Goal: Information Seeking & Learning: Learn about a topic

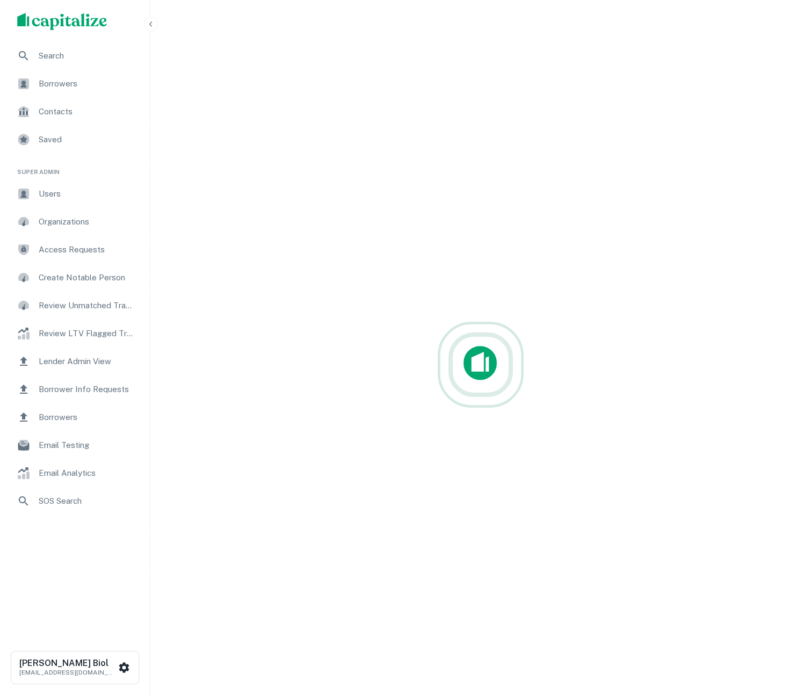
click at [66, 53] on span "Search" at bounding box center [87, 55] width 96 height 13
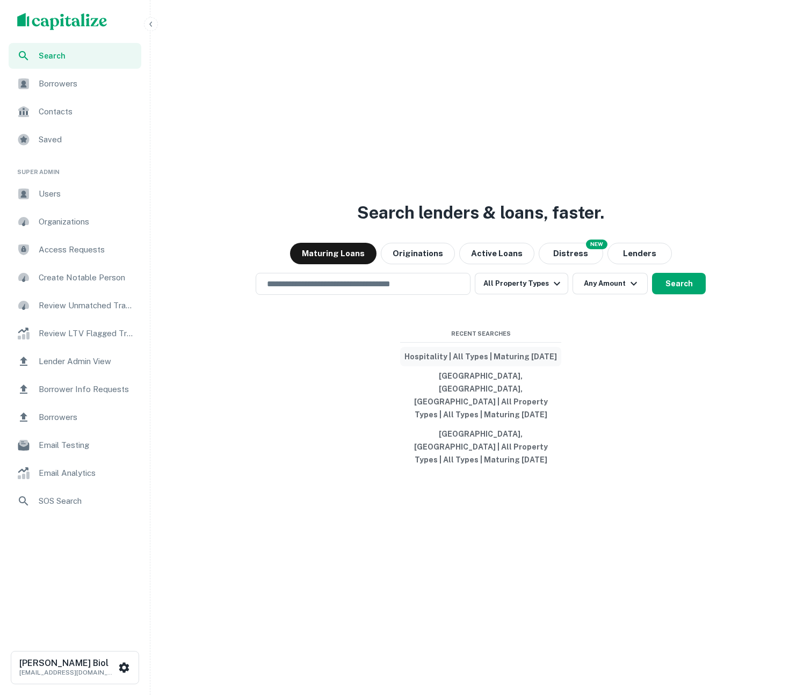
click at [488, 366] on button "Hospitality | All Types | Maturing In 1 Year" at bounding box center [480, 356] width 161 height 19
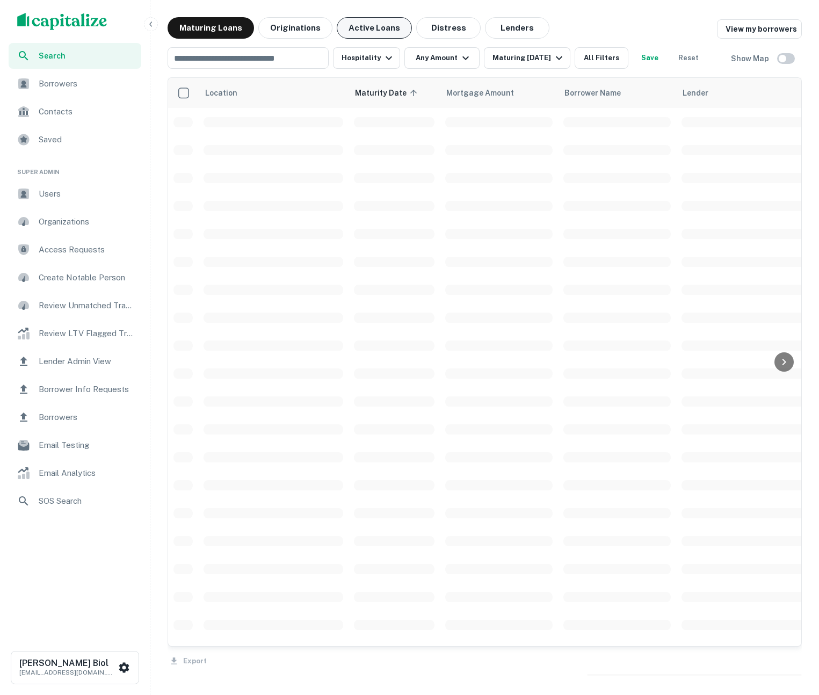
click at [361, 27] on button "Active Loans" at bounding box center [374, 27] width 75 height 21
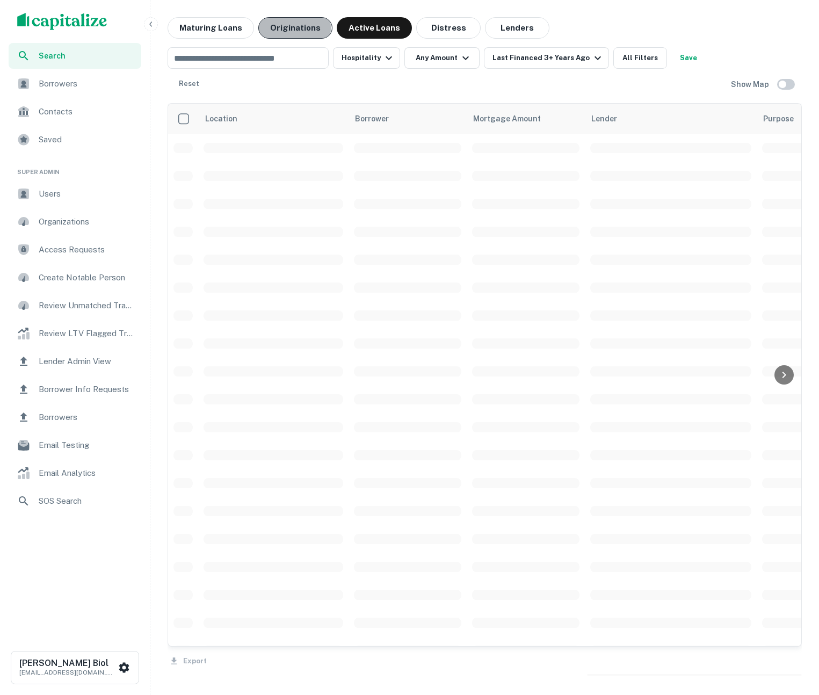
click at [287, 28] on button "Originations" at bounding box center [295, 27] width 74 height 21
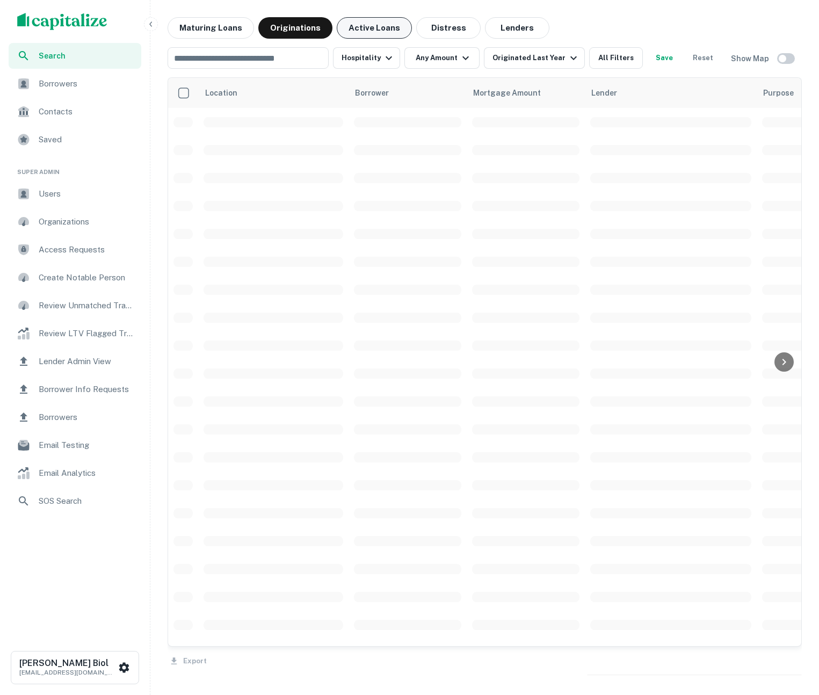
click at [372, 30] on button "Active Loans" at bounding box center [374, 27] width 75 height 21
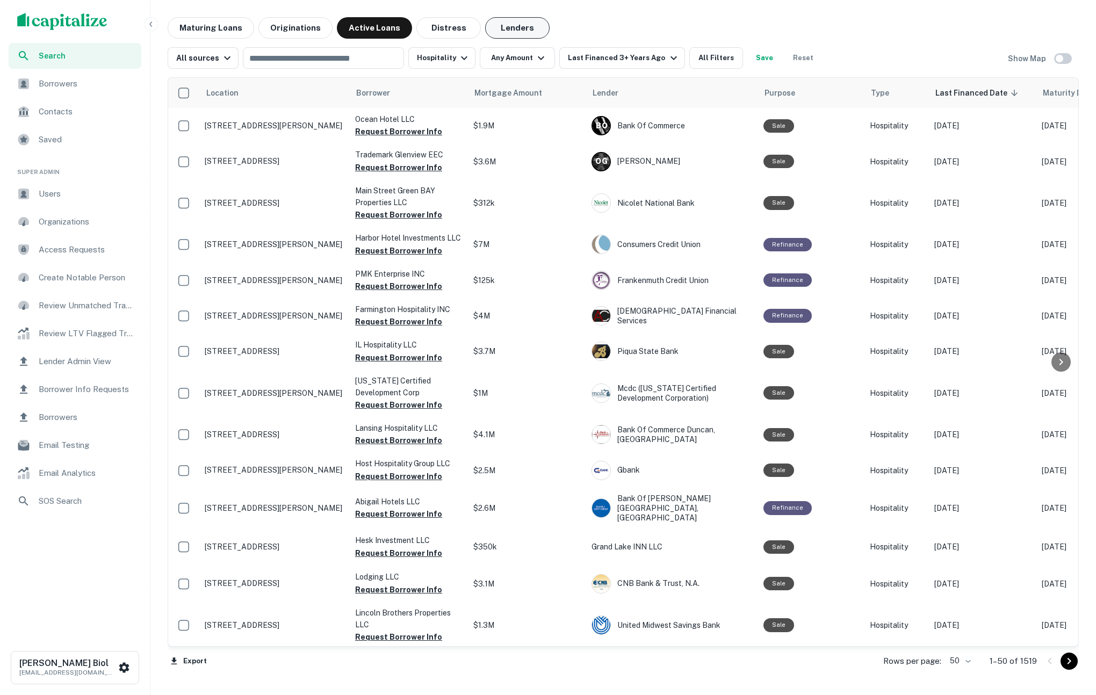
click at [499, 22] on button "Lenders" at bounding box center [517, 27] width 64 height 21
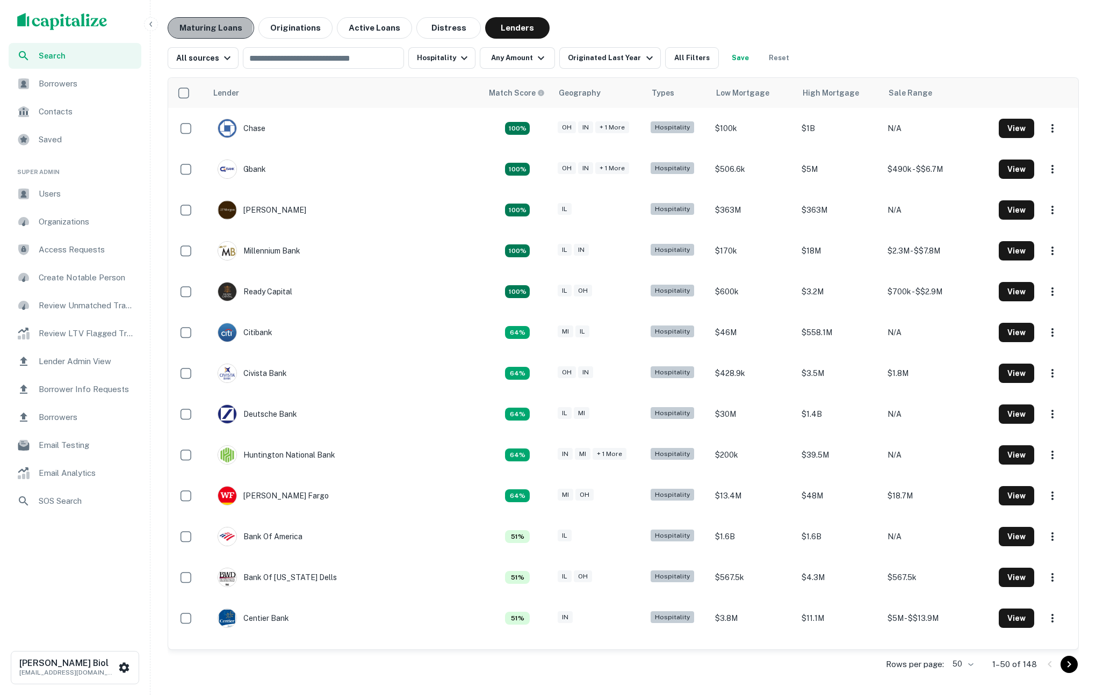
click at [206, 27] on button "Maturing Loans" at bounding box center [211, 27] width 86 height 21
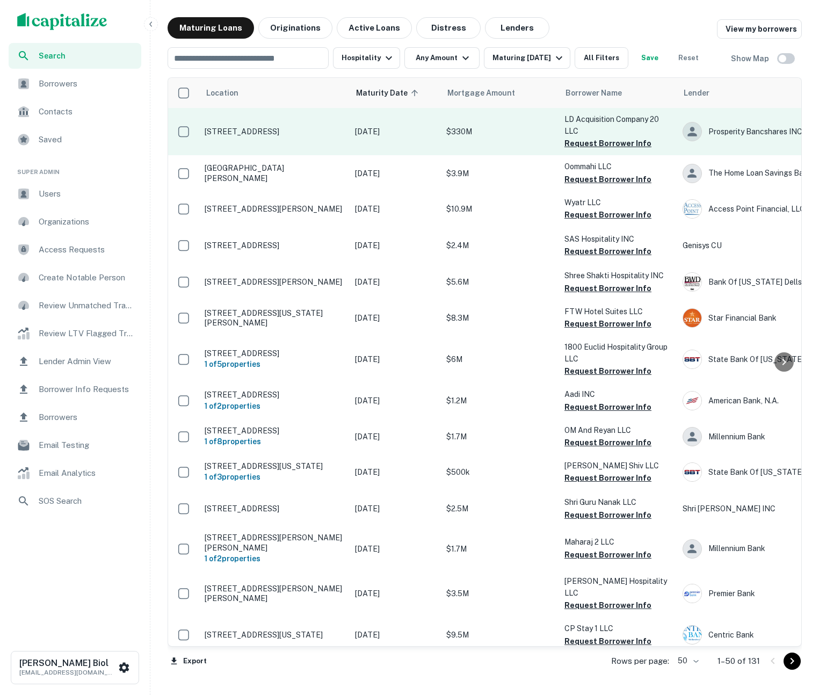
click at [311, 136] on p "121 Nw Point Blvd Elk Grove Village, IL60007" at bounding box center [275, 132] width 140 height 10
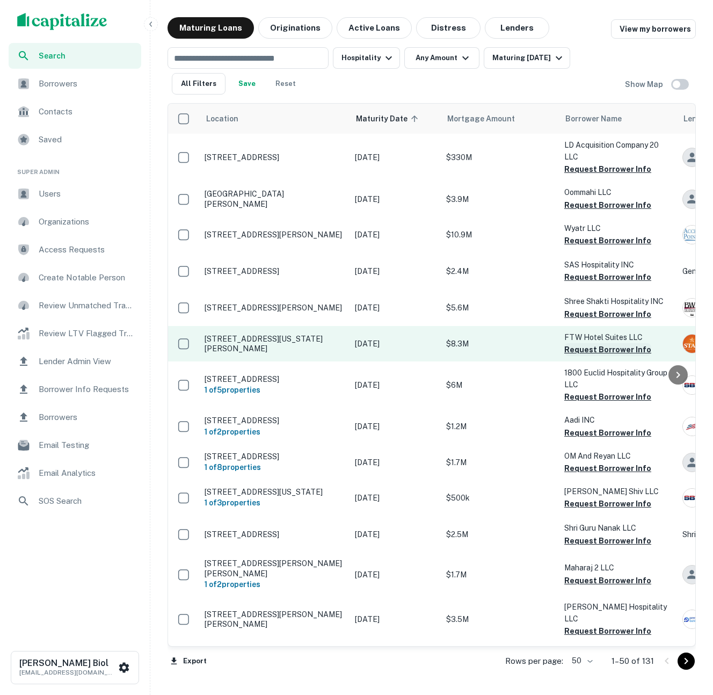
click at [612, 349] on button "Request Borrower Info" at bounding box center [608, 349] width 87 height 13
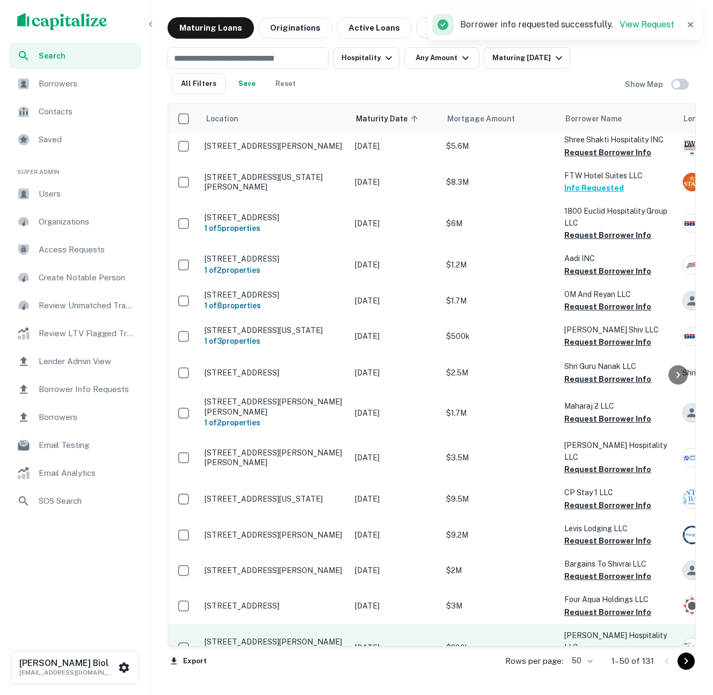
scroll to position [343, 0]
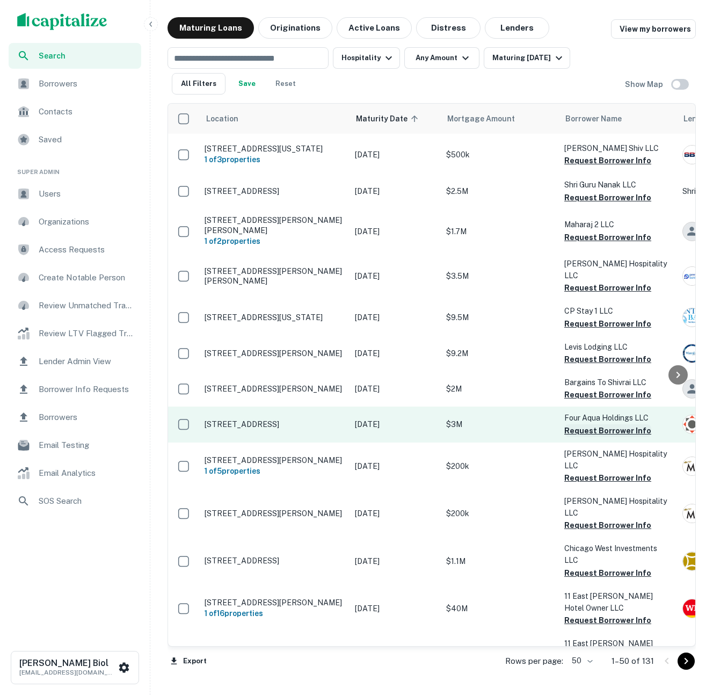
click at [599, 424] on button "Request Borrower Info" at bounding box center [608, 430] width 87 height 13
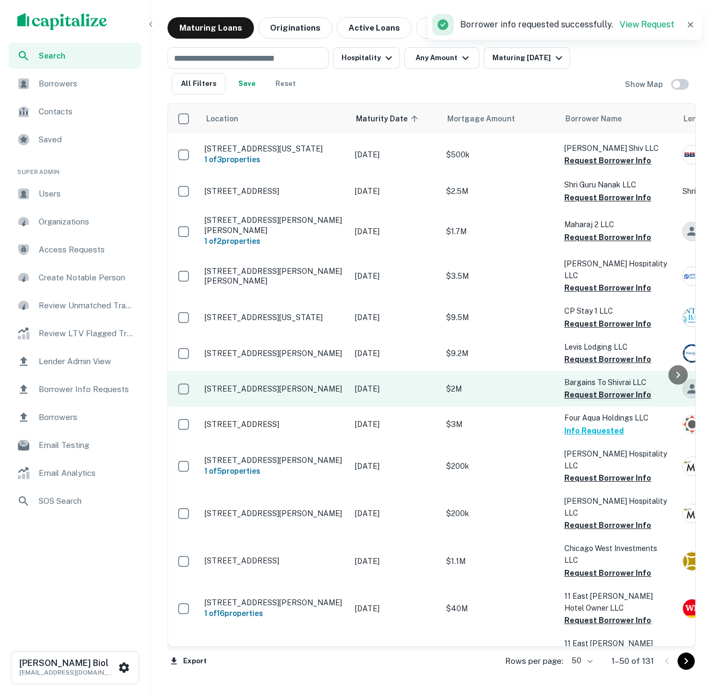
click at [596, 388] on button "Request Borrower Info" at bounding box center [608, 394] width 87 height 13
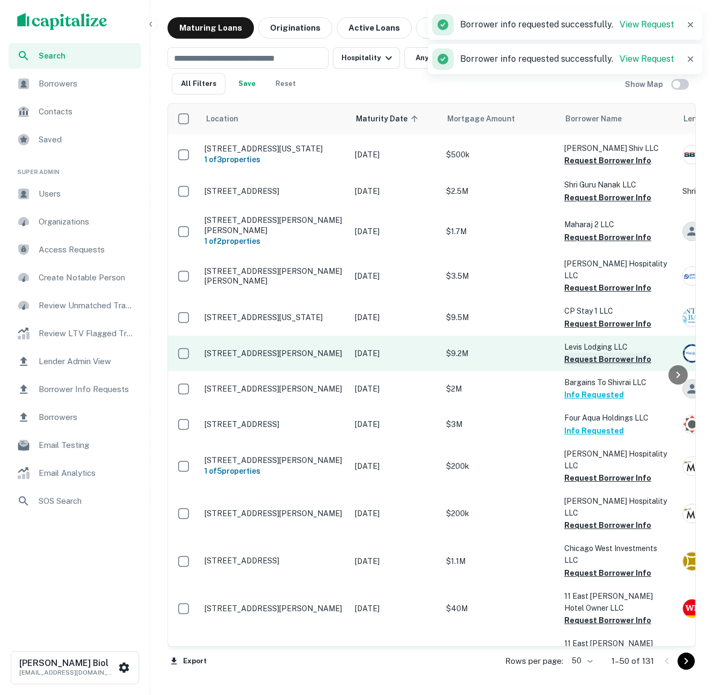
click at [596, 353] on button "Request Borrower Info" at bounding box center [608, 359] width 87 height 13
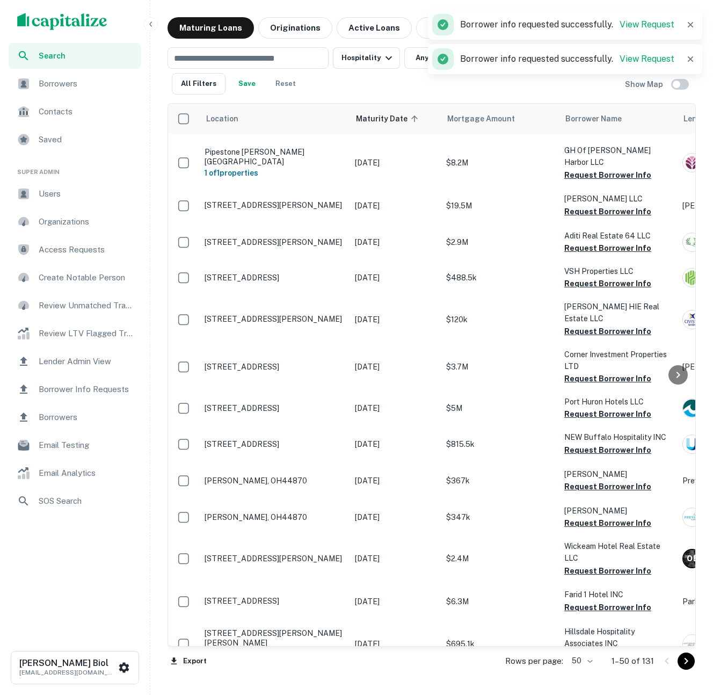
scroll to position [1427, 0]
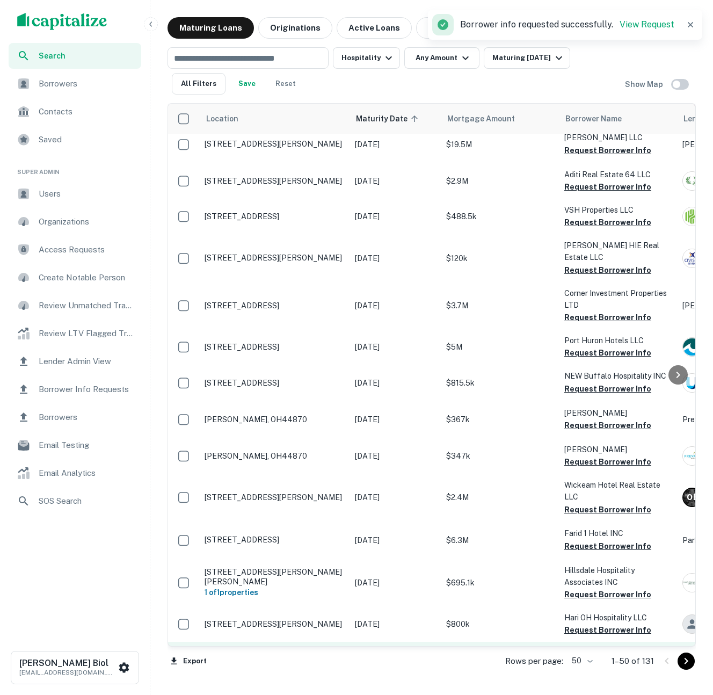
click at [603, 660] on button "Request Borrower Info" at bounding box center [608, 666] width 87 height 13
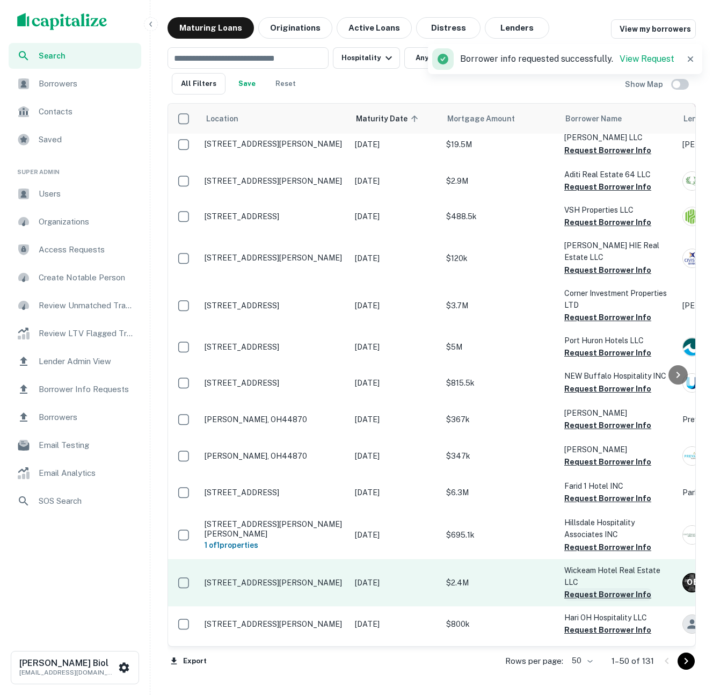
scroll to position [1433, 0]
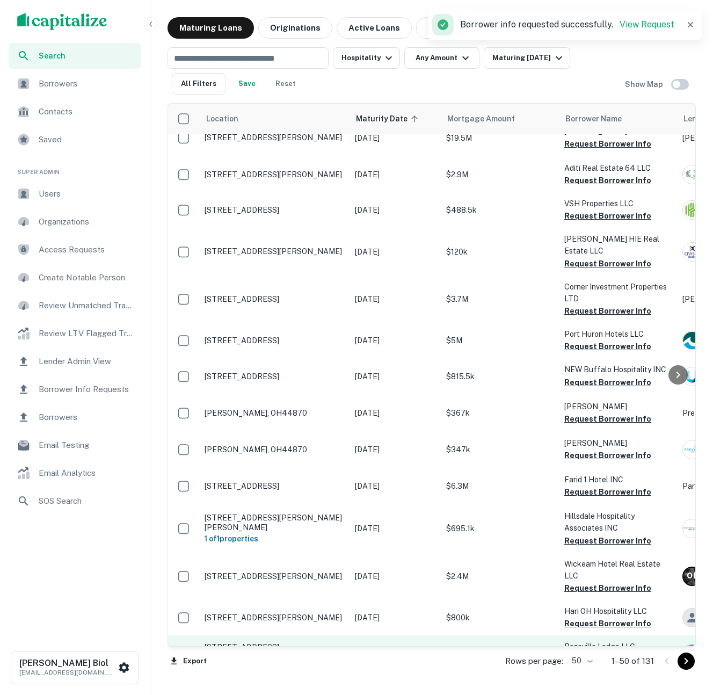
click at [599, 653] on button "Request Borrower Info" at bounding box center [608, 659] width 87 height 13
click at [443, 88] on div "​ Hospitality Any Amount Maturing In 1 Year All Filters Save Reset" at bounding box center [397, 70] width 458 height 47
click at [410, 84] on div "​ Hospitality Any Amount Maturing In 1 Year All Filters Save Reset" at bounding box center [397, 70] width 458 height 47
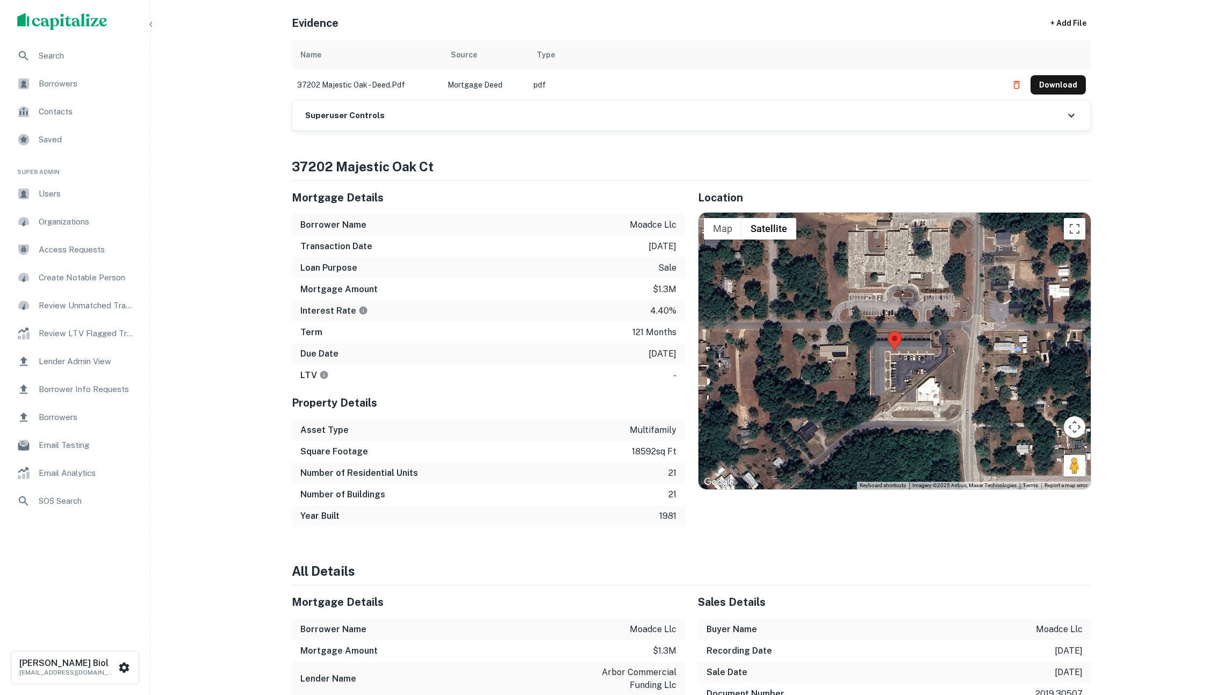
scroll to position [366, 0]
